Goal: Check status: Check status

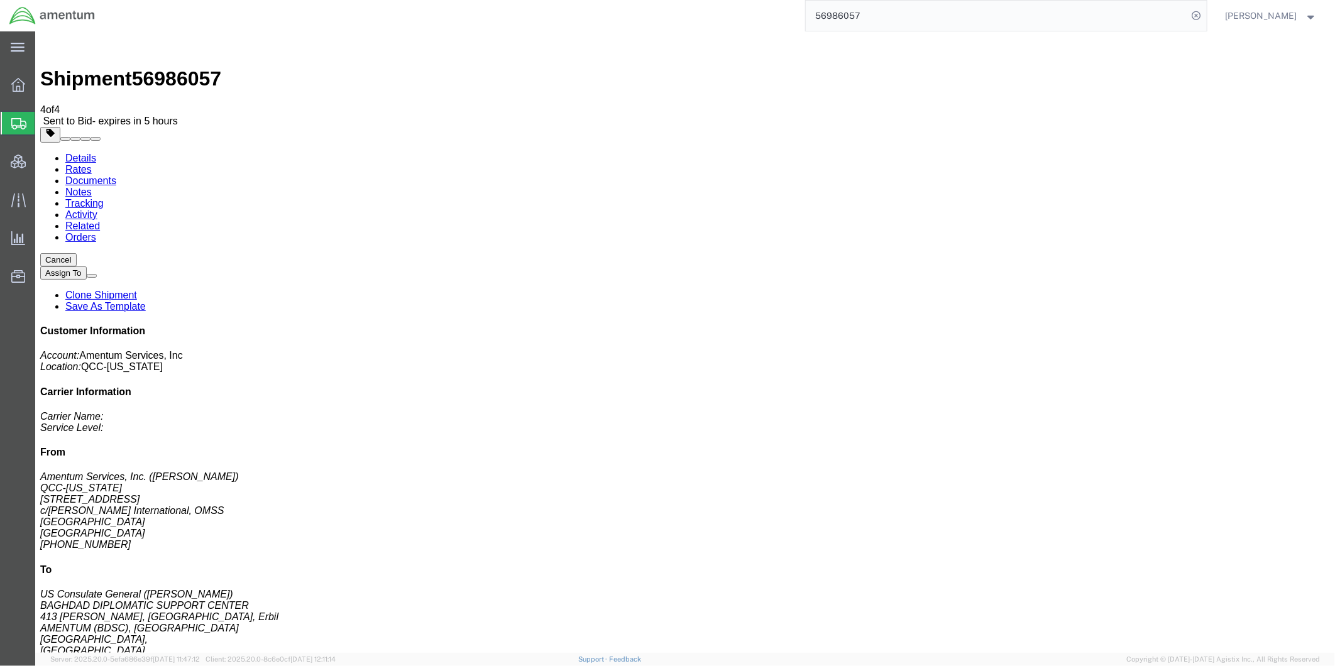
scroll to position [143, 0]
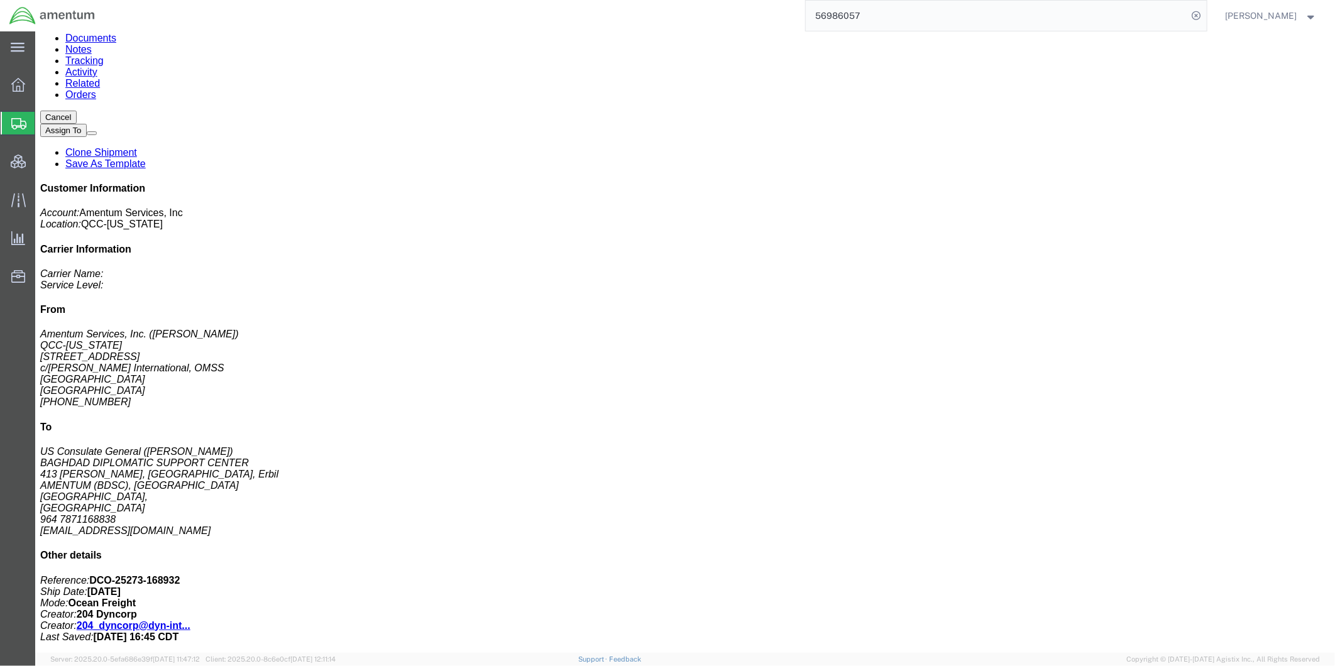
click at [91, 54] on link "Notes" at bounding box center [78, 48] width 26 height 11
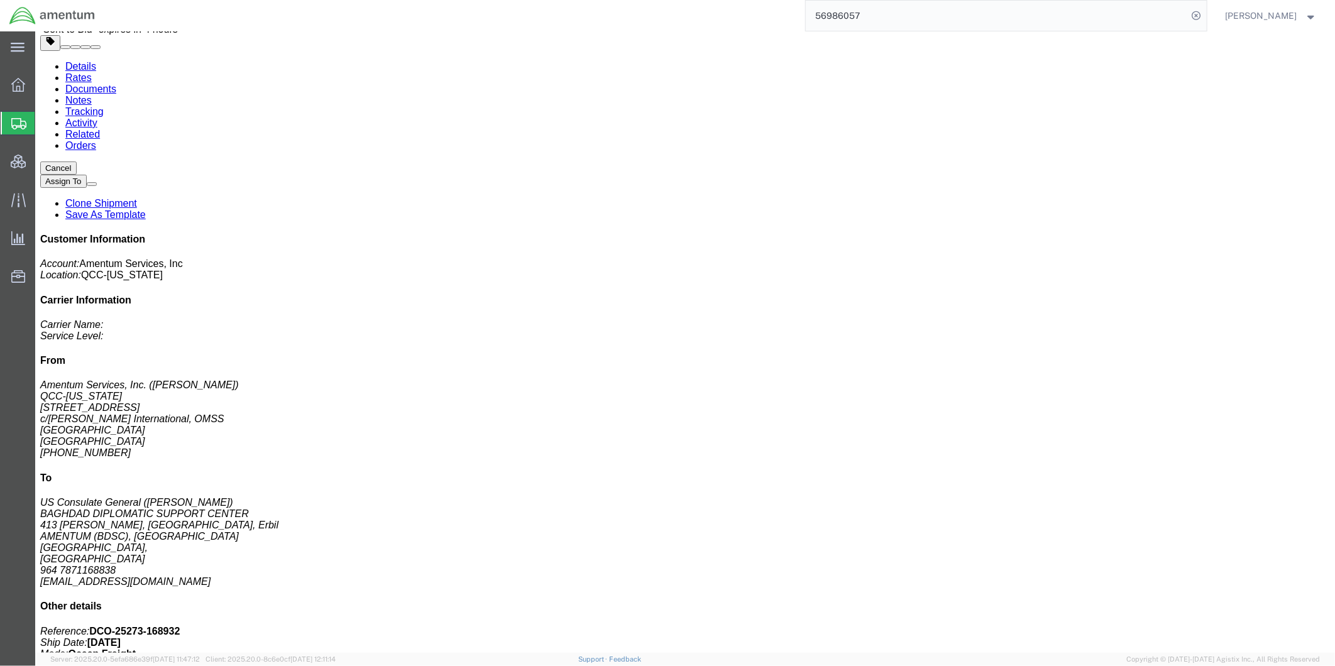
scroll to position [0, 0]
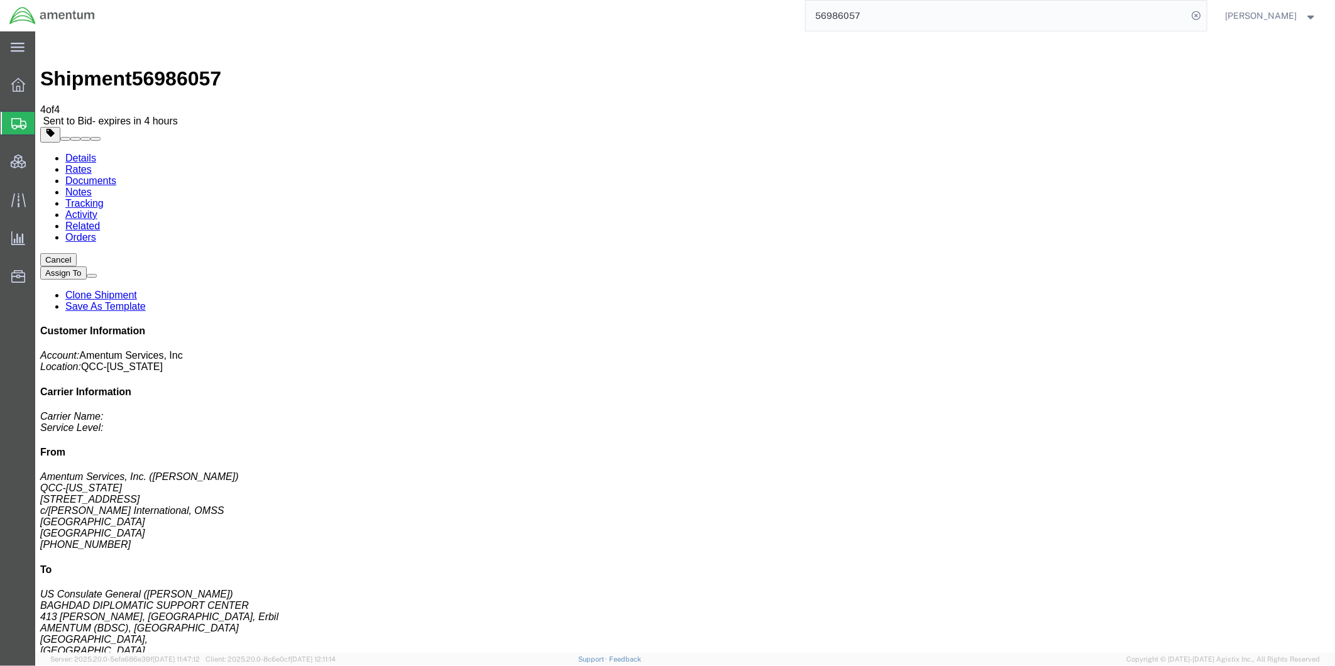
click at [91, 163] on link "Rates" at bounding box center [78, 168] width 26 height 11
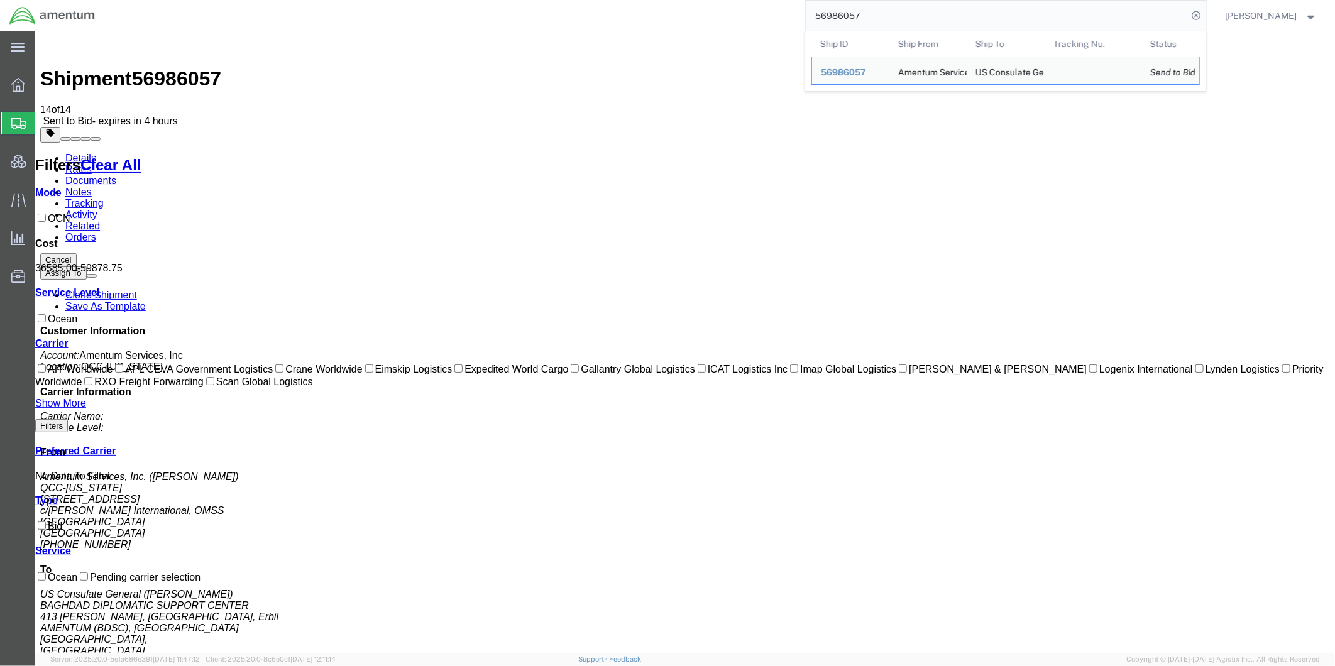
drag, startPoint x: 966, startPoint y: 18, endPoint x: 803, endPoint y: 11, distance: 163.6
click at [803, 11] on div "56986057 Ship ID Ship From Ship To Tracking Nu. Status Ship ID 56986057 Ship Fr…" at bounding box center [655, 15] width 1103 height 31
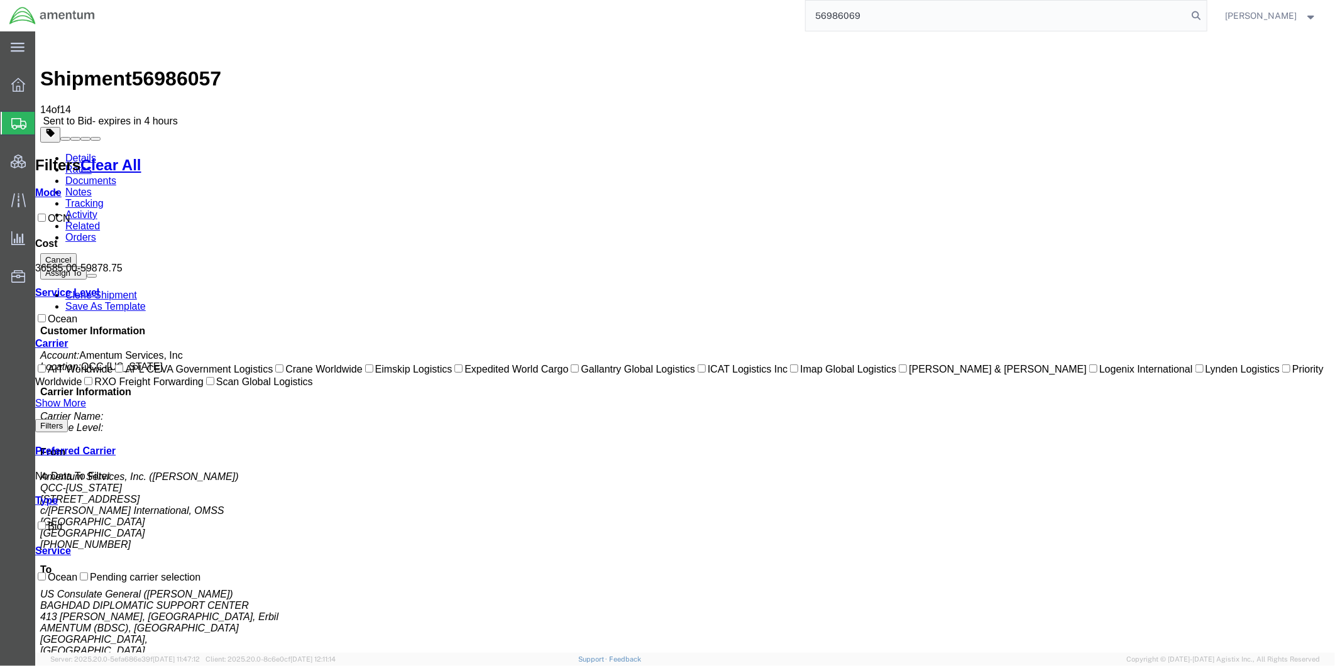
type input "56986069"
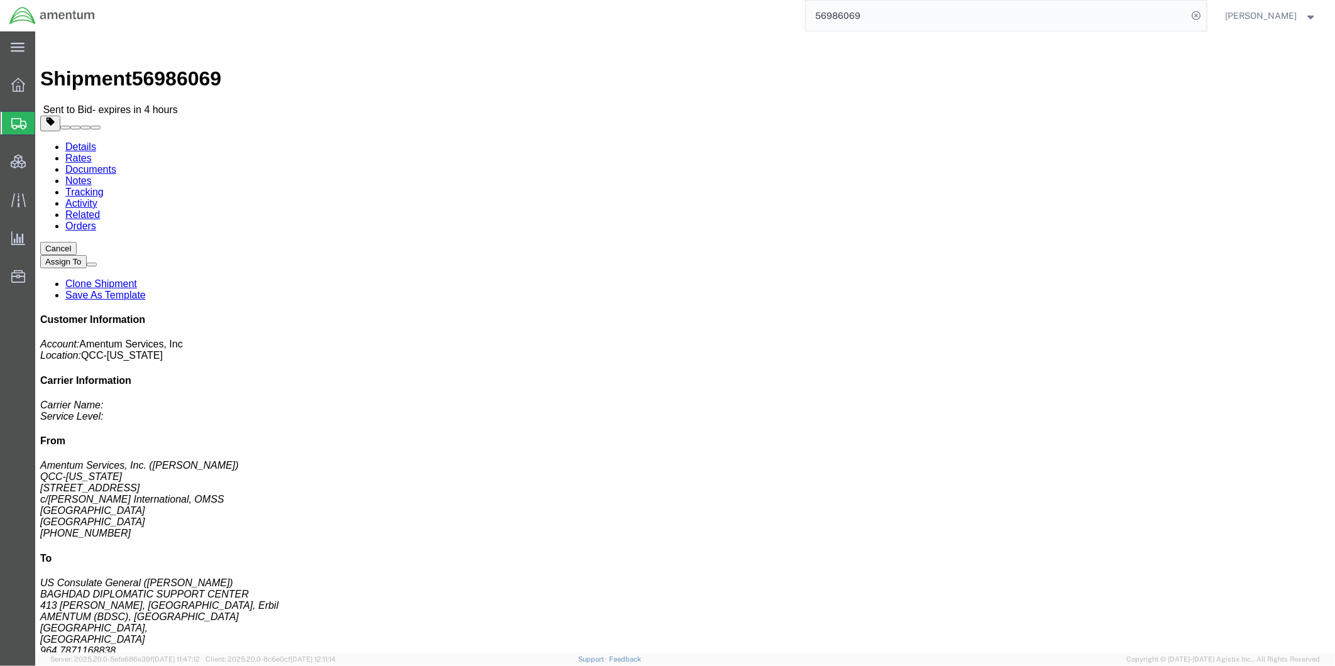
click link "Rates"
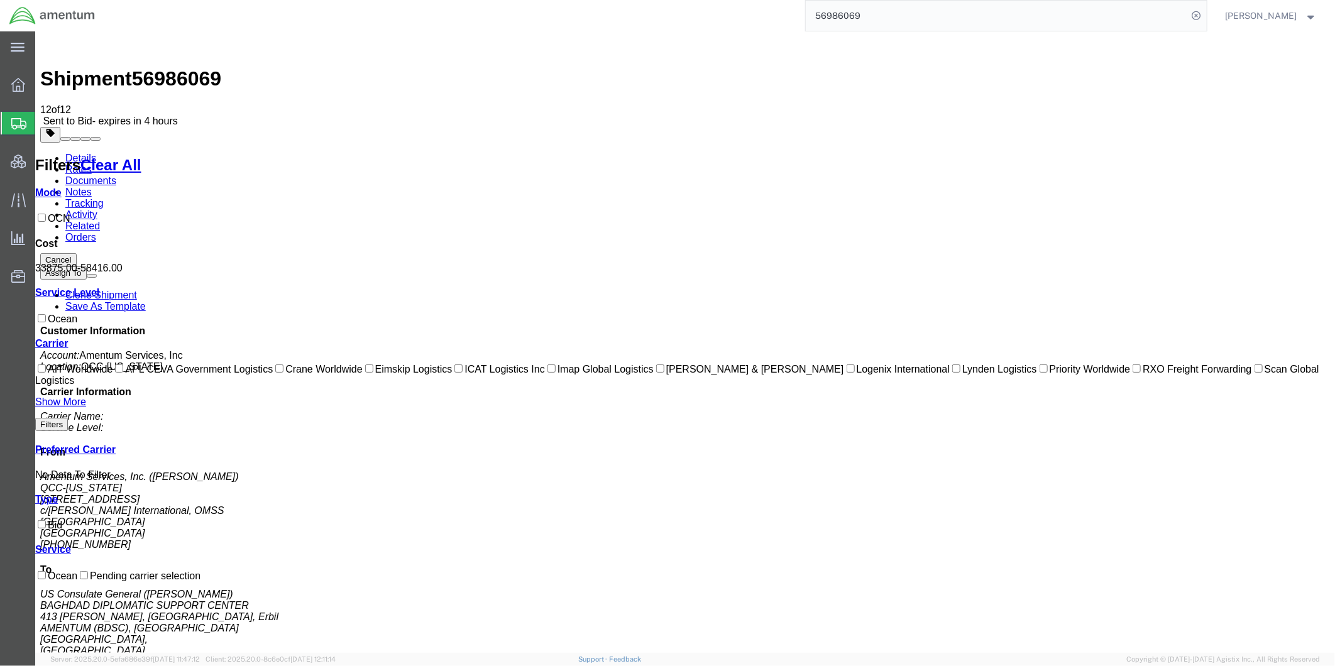
click at [91, 186] on link "Notes" at bounding box center [78, 191] width 26 height 11
